Goal: Transaction & Acquisition: Register for event/course

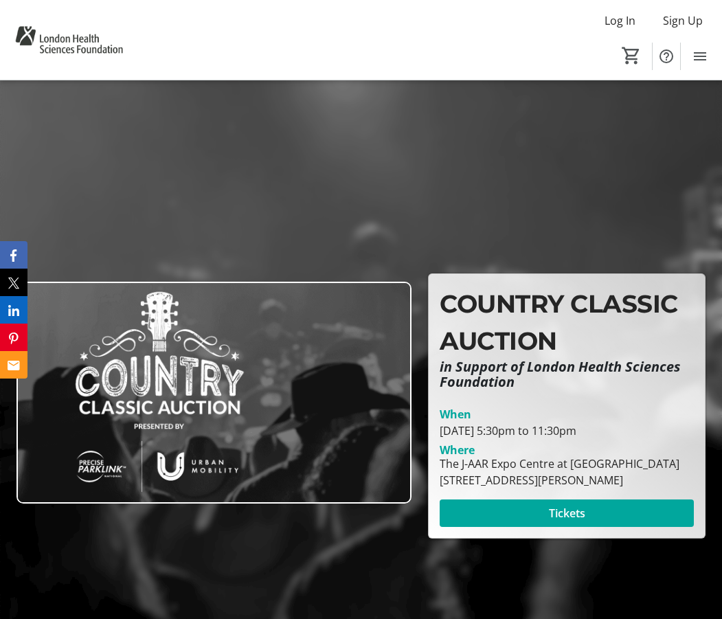
scroll to position [69, 0]
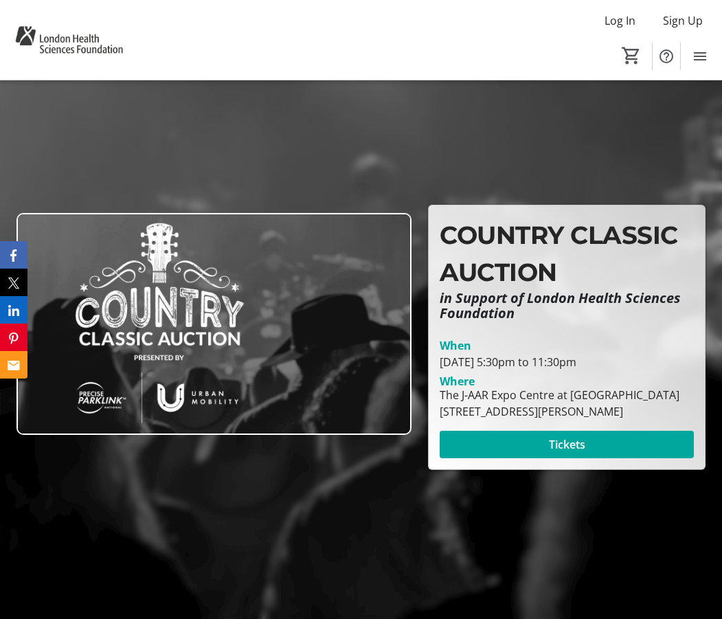
drag, startPoint x: 445, startPoint y: 402, endPoint x: 701, endPoint y: 402, distance: 256.3
click at [701, 402] on div "The J-[GEOGRAPHIC_DATA] at [GEOGRAPHIC_DATA] [STREET_ADDRESS][PERSON_NAME]" at bounding box center [566, 403] width 271 height 33
drag, startPoint x: 439, startPoint y: 403, endPoint x: 463, endPoint y: 172, distance: 232.1
click at [692, 399] on div "The J-[GEOGRAPHIC_DATA] at [GEOGRAPHIC_DATA] [STREET_ADDRESS][PERSON_NAME]" at bounding box center [566, 403] width 271 height 33
copy div "The J-AAR Expo Centre at [GEOGRAPHIC_DATA]"
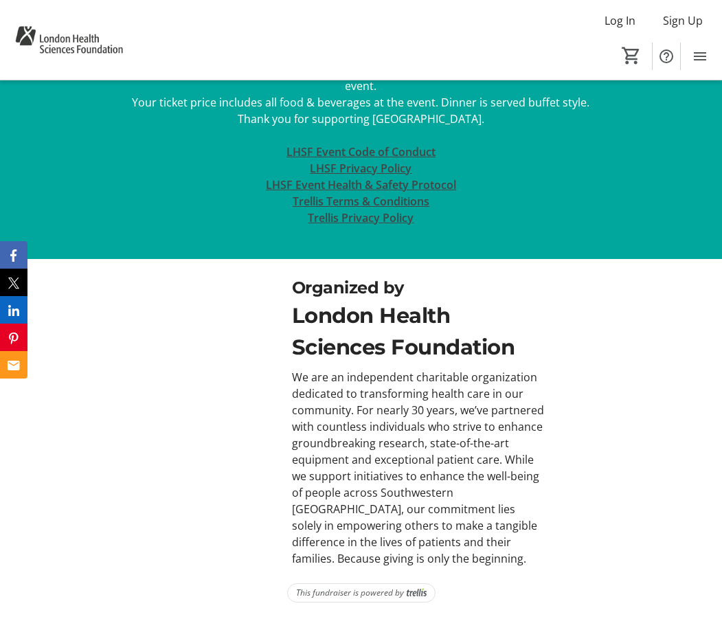
scroll to position [135, 0]
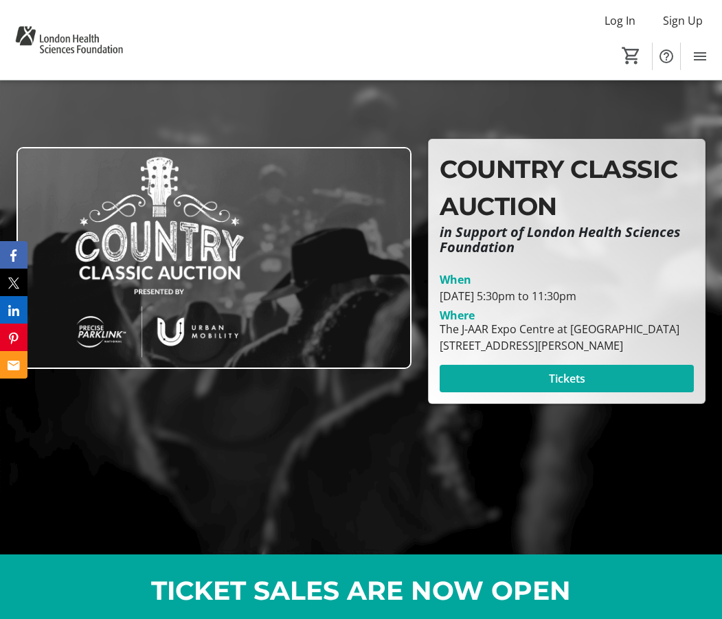
click at [549, 395] on span at bounding box center [567, 378] width 254 height 33
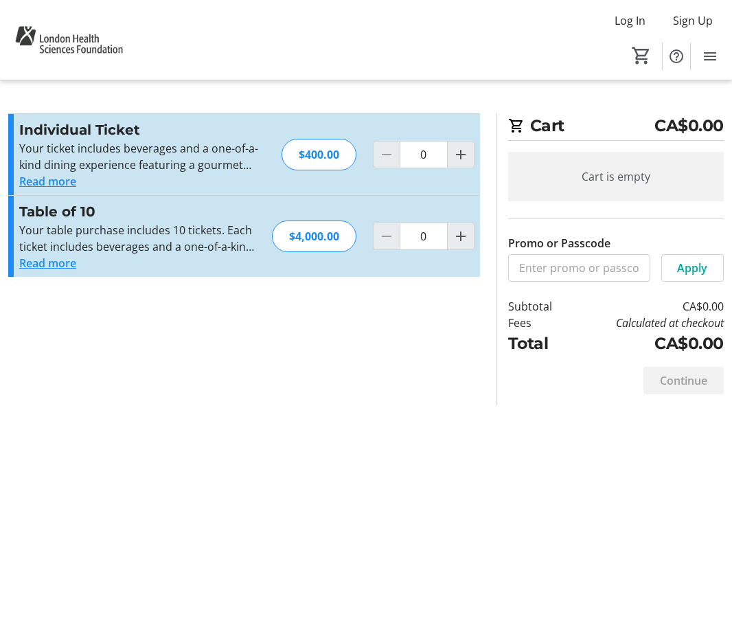
click at [58, 181] on button "Read more" at bounding box center [47, 181] width 57 height 16
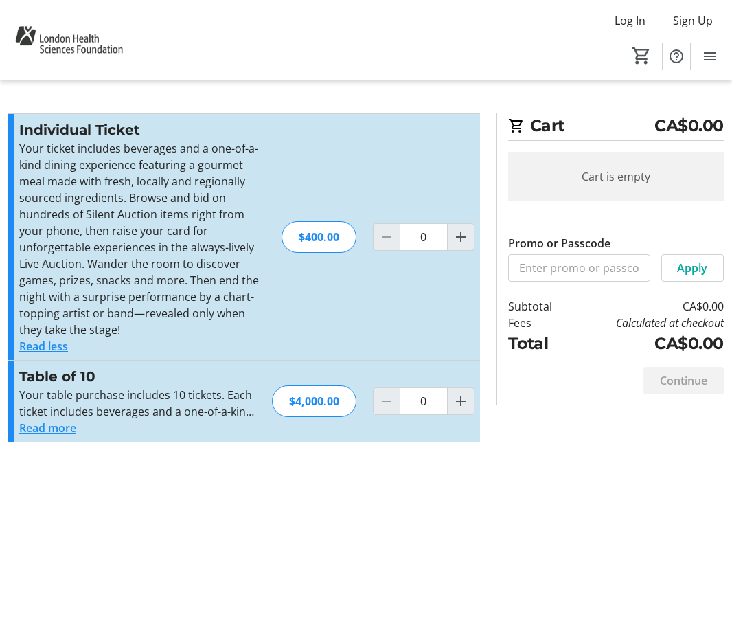
click at [108, 475] on div "Cart CA$0.00 Cart is empty Promo or Passcode Apply Subtotal CA$0.00 Fees Calcul…" at bounding box center [366, 309] width 732 height 619
click at [375, 98] on div "Cart CA$0.00 Cart is empty Promo or Passcode Apply Subtotal CA$0.00 Fees Calcul…" at bounding box center [366, 309] width 732 height 619
click at [341, 535] on div "Cart CA$0.00 Cart is empty Promo or Passcode Apply Subtotal CA$0.00 Fees Calcul…" at bounding box center [366, 309] width 732 height 619
click at [300, 479] on div "Cart CA$0.00 Cart is empty Promo or Passcode Apply Subtotal CA$0.00 Fees Calcul…" at bounding box center [366, 309] width 732 height 619
click at [253, 468] on div "Cart CA$0.00 Cart is empty Promo or Passcode Apply Subtotal CA$0.00 Fees Calcul…" at bounding box center [366, 309] width 732 height 619
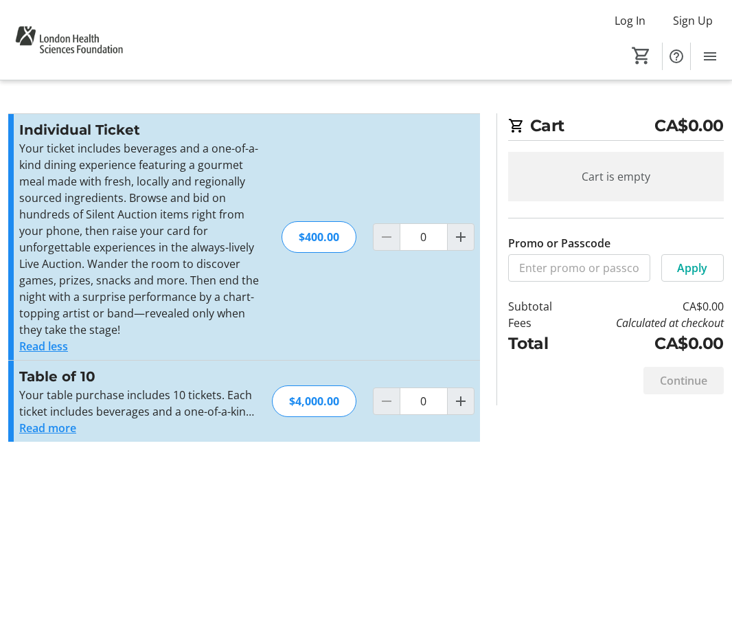
click at [345, 528] on div "Cart CA$0.00 Cart is empty Promo or Passcode Apply Subtotal CA$0.00 Fees Calcul…" at bounding box center [366, 309] width 732 height 619
